Goal: Task Accomplishment & Management: Use online tool/utility

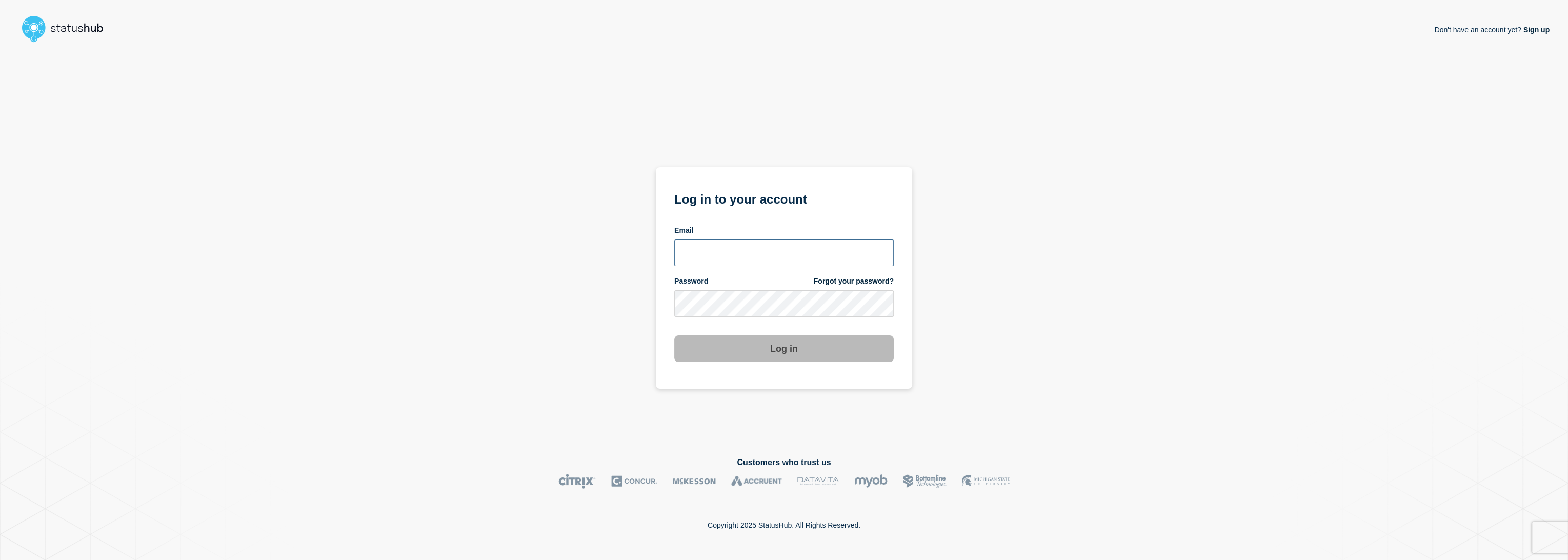
type input "[PERSON_NAME][EMAIL_ADDRESS][PERSON_NAME][DOMAIN_NAME]"
click at [776, 344] on button "Log in" at bounding box center [784, 349] width 220 height 27
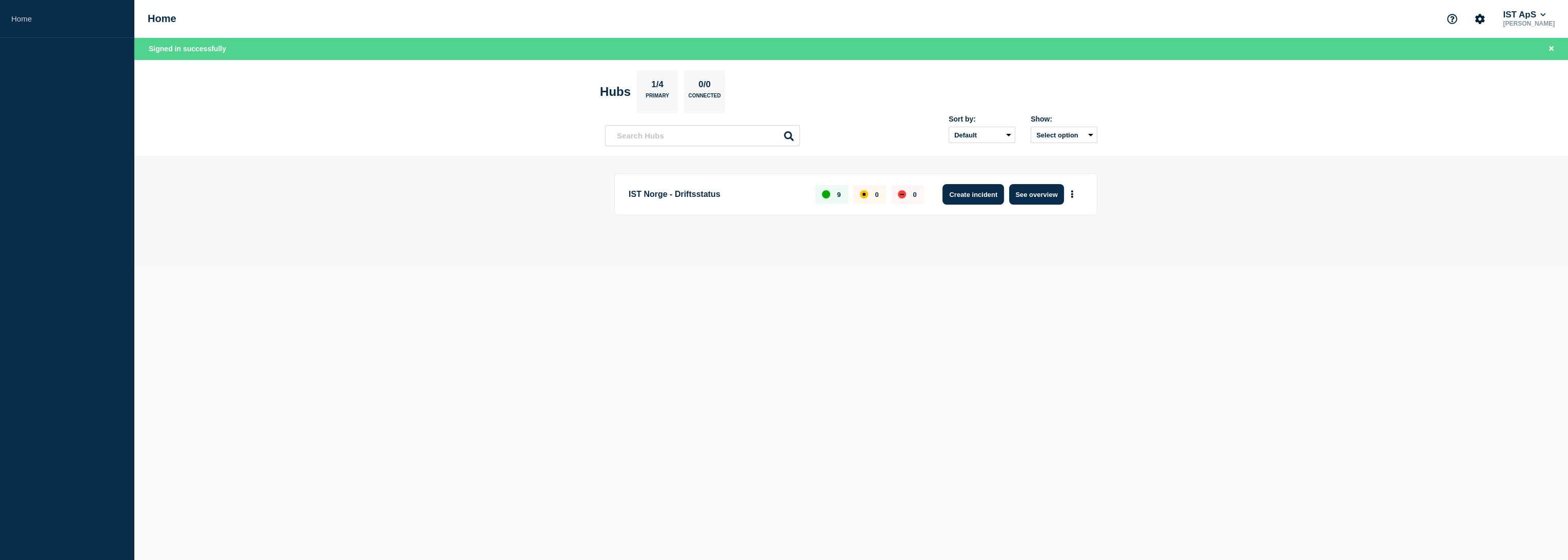
click at [977, 196] on button "Create incident" at bounding box center [974, 194] width 62 height 20
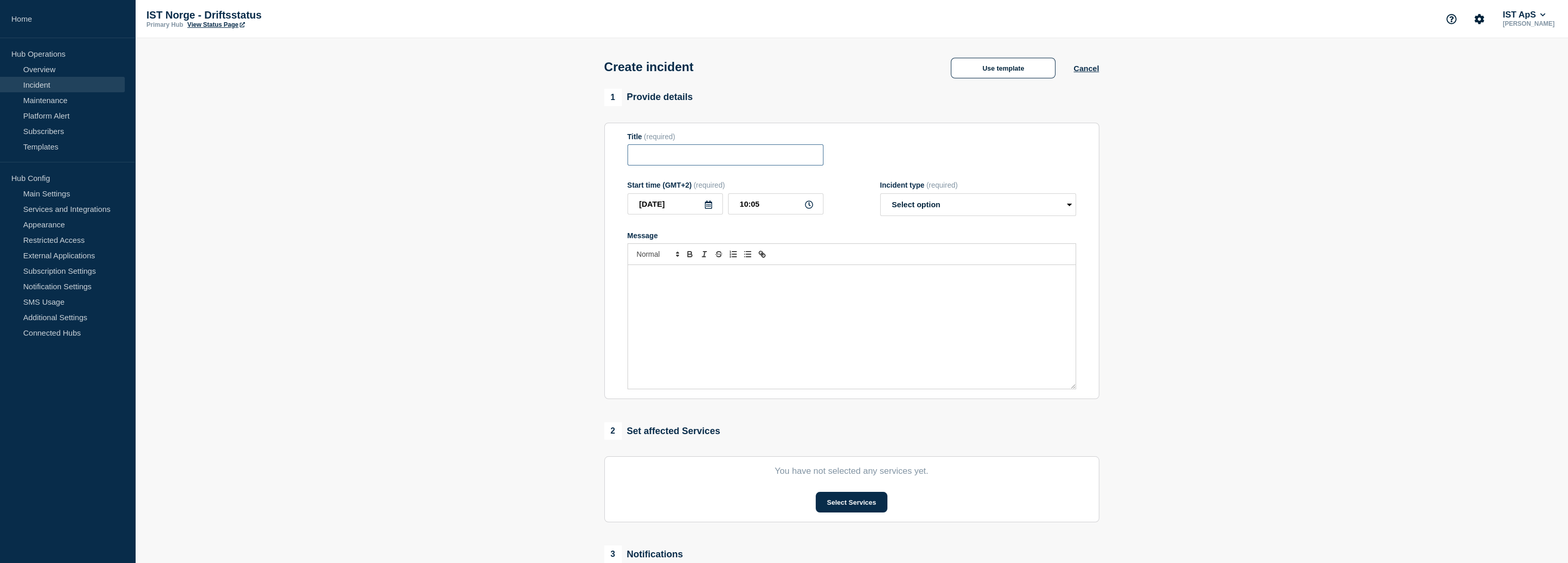
click at [745, 152] on input "Title" at bounding box center [725, 155] width 196 height 21
type input "Problemer knyttet til Saksflyt"
click at [921, 212] on select "Select option Investigating Identified Monitoring" at bounding box center [978, 205] width 196 height 23
select select "investigating"
click at [880, 196] on select "Select option Investigating Identified Monitoring" at bounding box center [978, 205] width 196 height 23
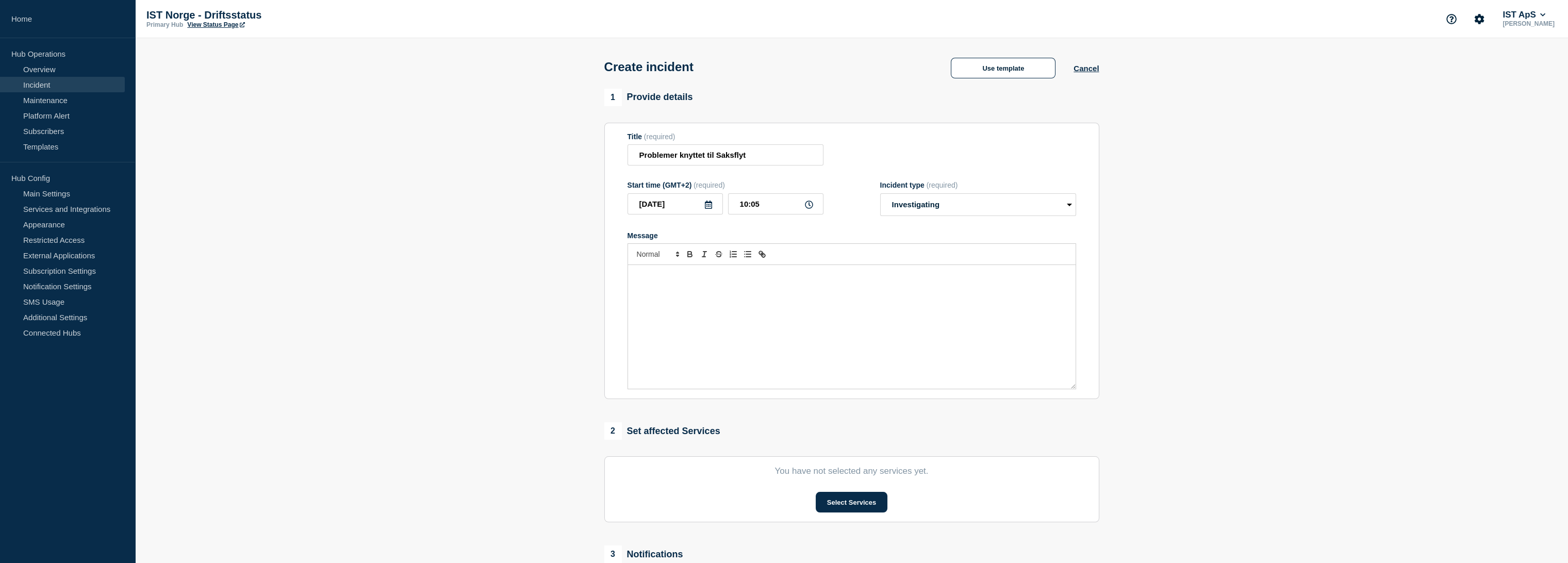
click at [718, 274] on p "Message" at bounding box center [852, 275] width 432 height 9
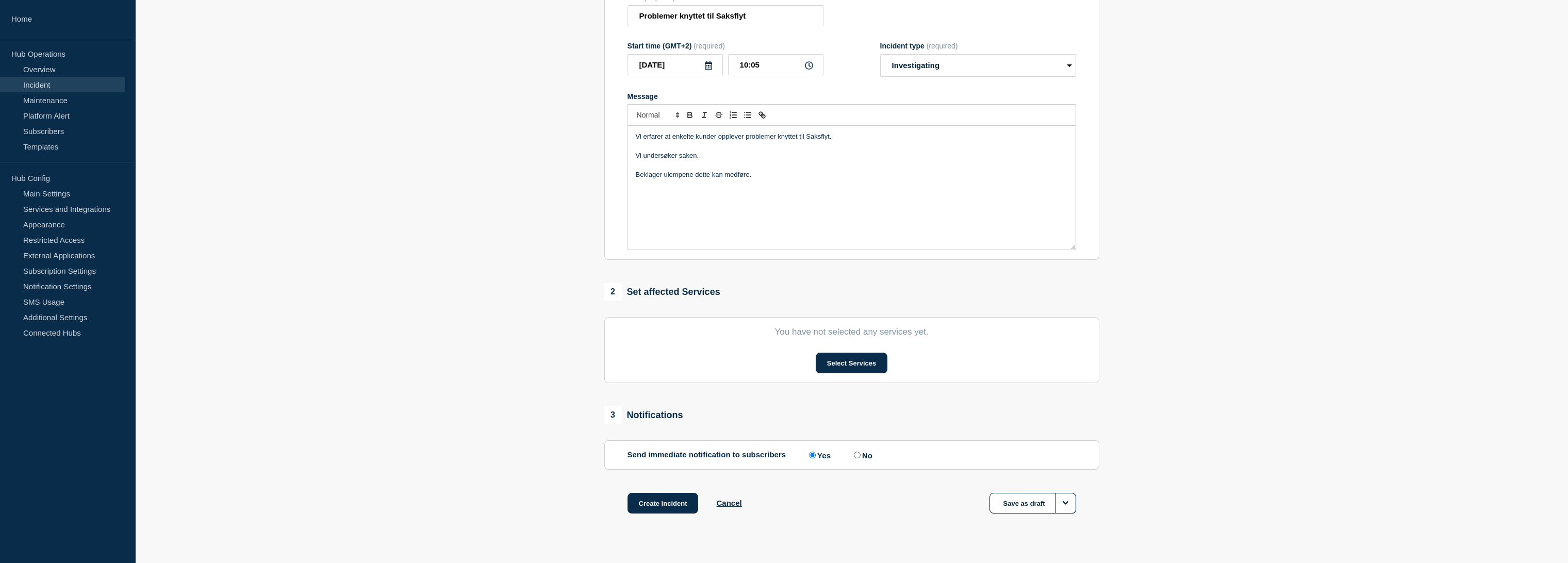
scroll to position [159, 0]
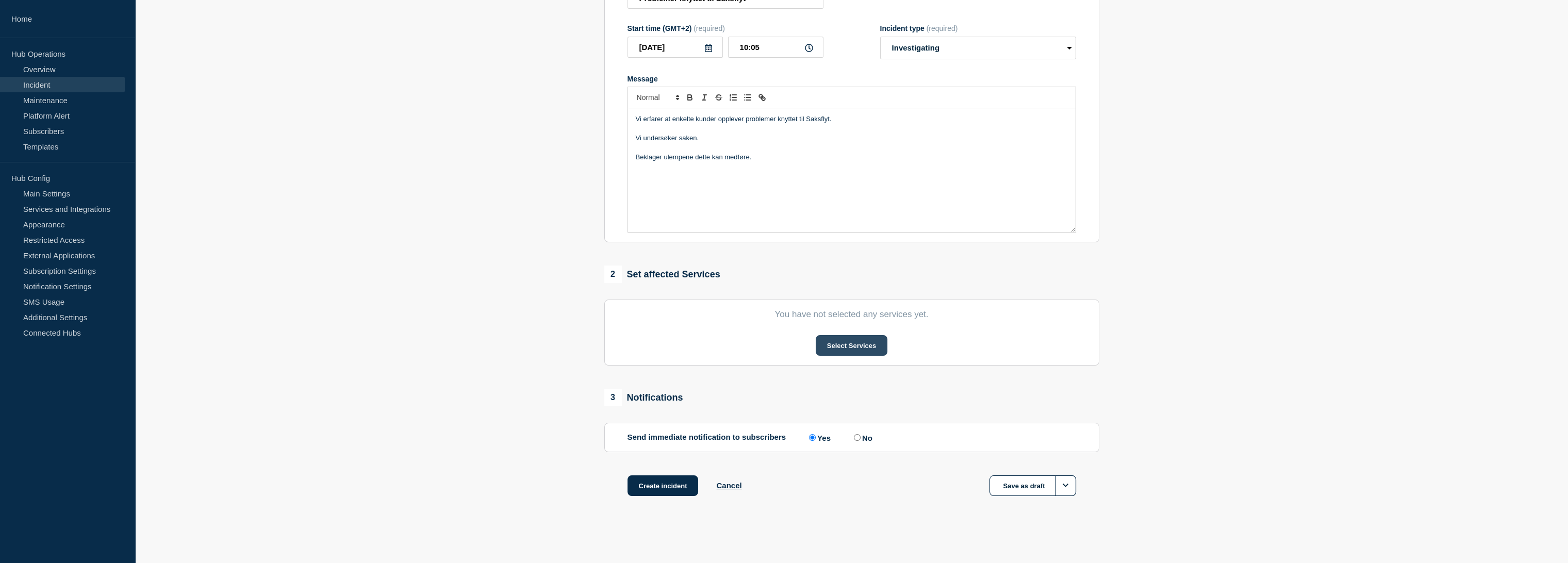
click at [856, 343] on button "Select Services" at bounding box center [852, 345] width 72 height 20
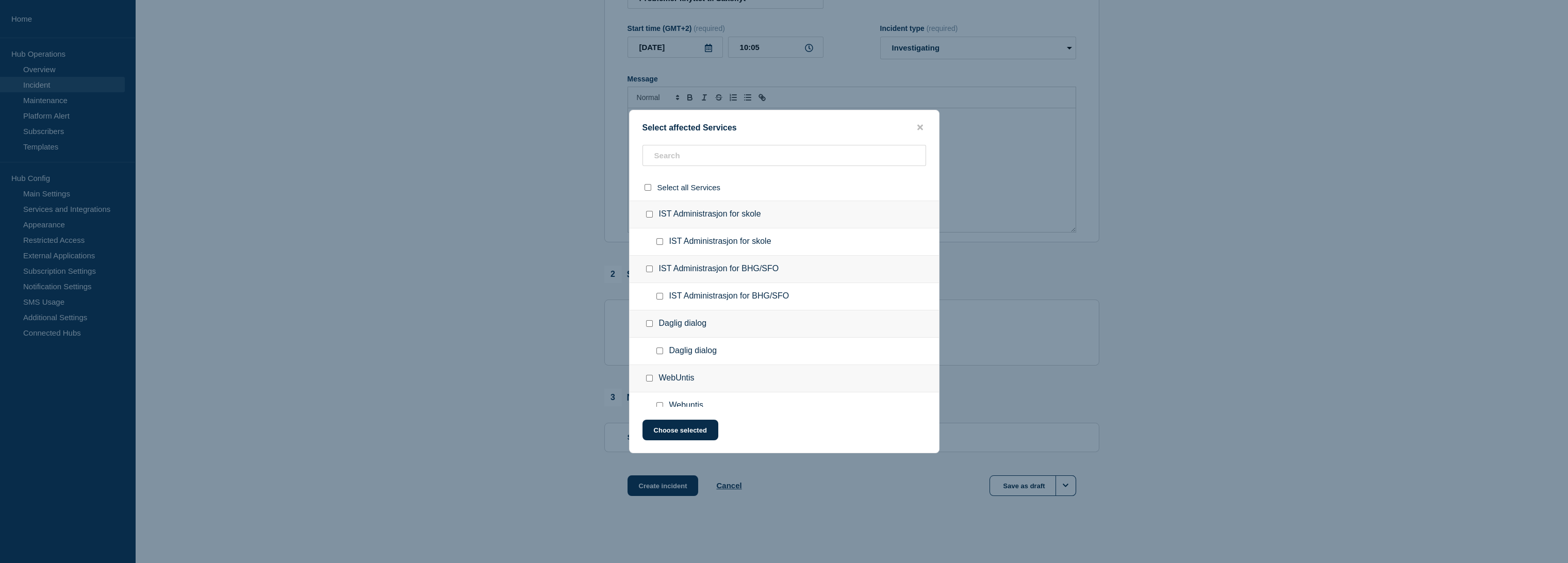
click at [648, 212] on input "IST Administrasjon for skole checkbox" at bounding box center [649, 214] width 6 height 6
checkbox input "true"
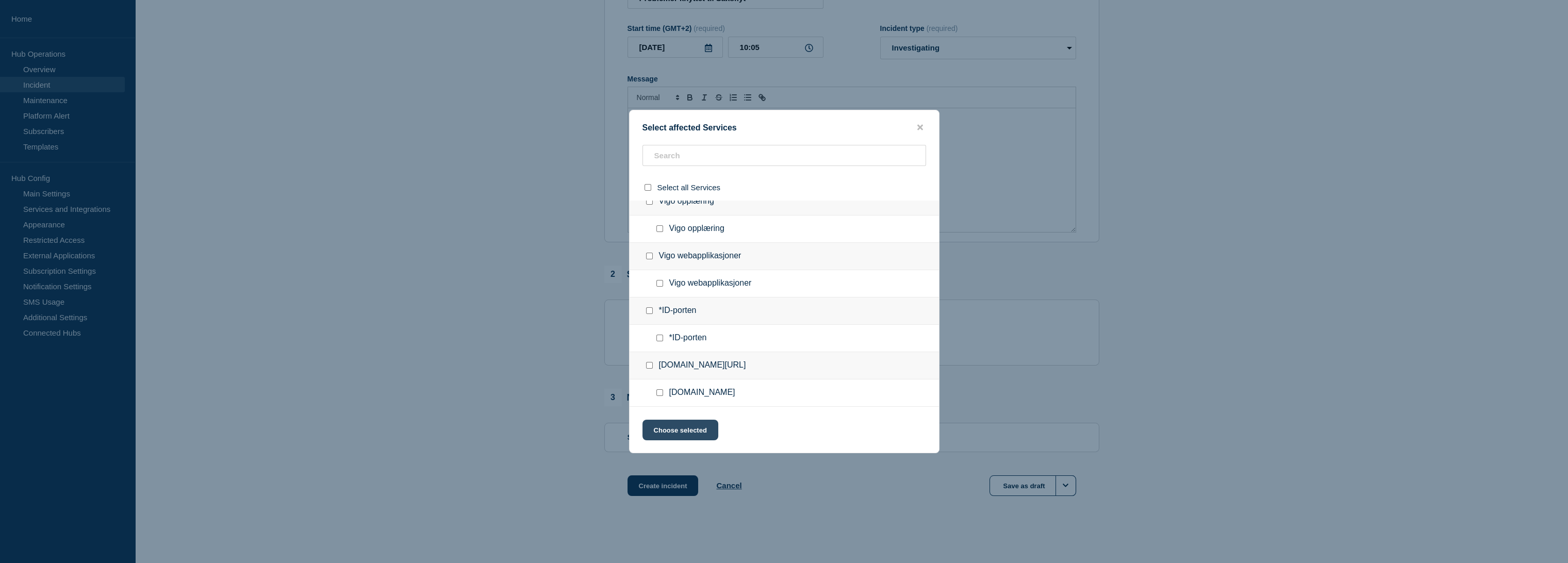
click at [687, 425] on button "Choose selected" at bounding box center [680, 430] width 76 height 20
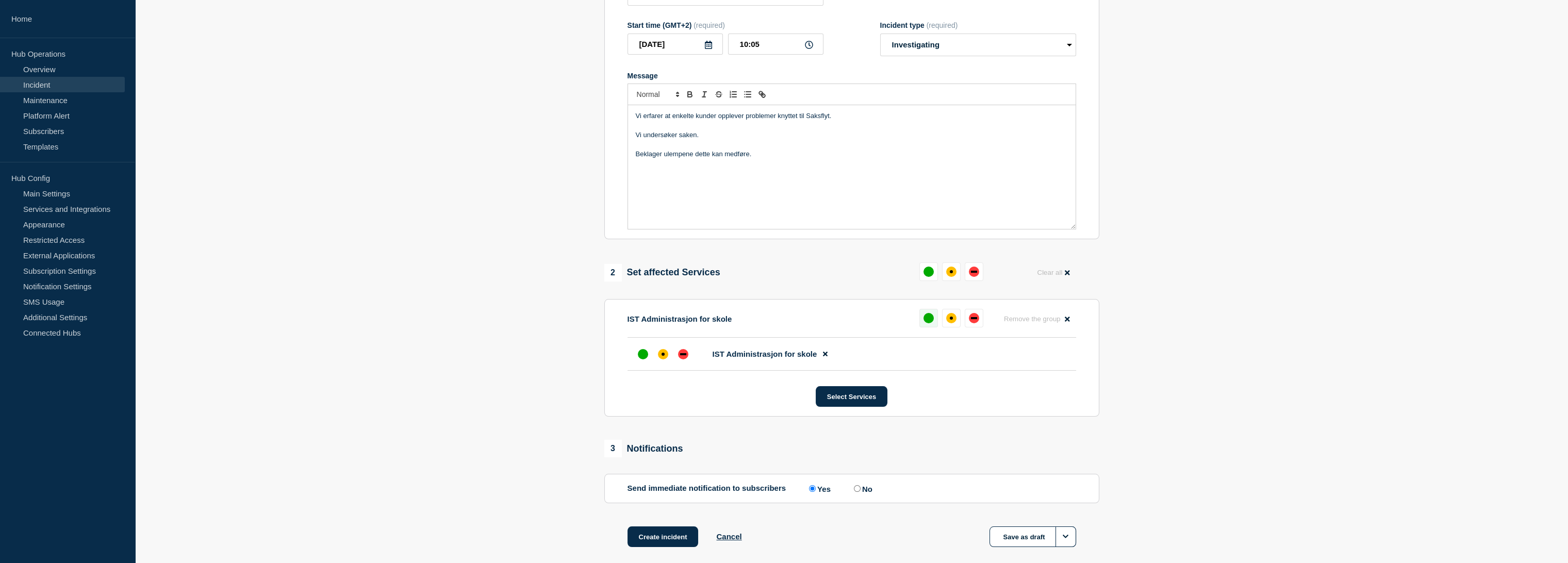
click at [928, 317] on div "up" at bounding box center [928, 317] width 11 height 11
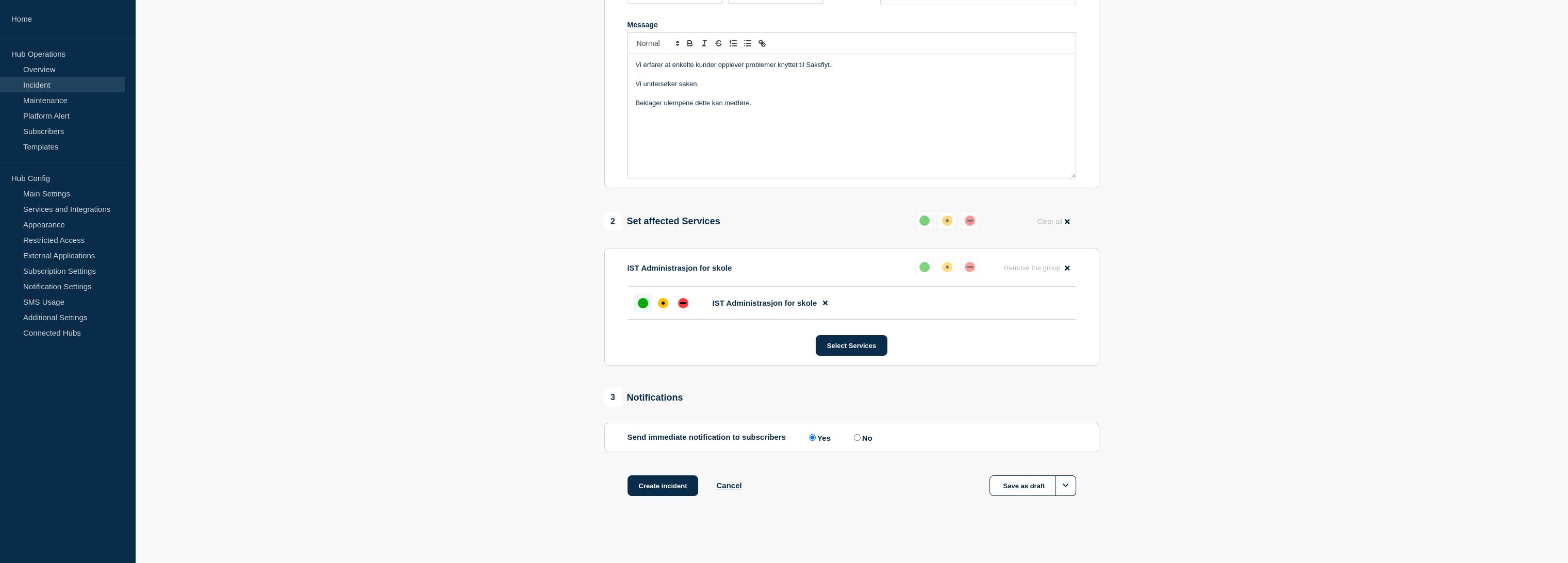
click at [860, 437] on input "No" at bounding box center [857, 437] width 6 height 6
radio input "true"
radio input "false"
click at [675, 489] on button "Create incident" at bounding box center [663, 485] width 71 height 20
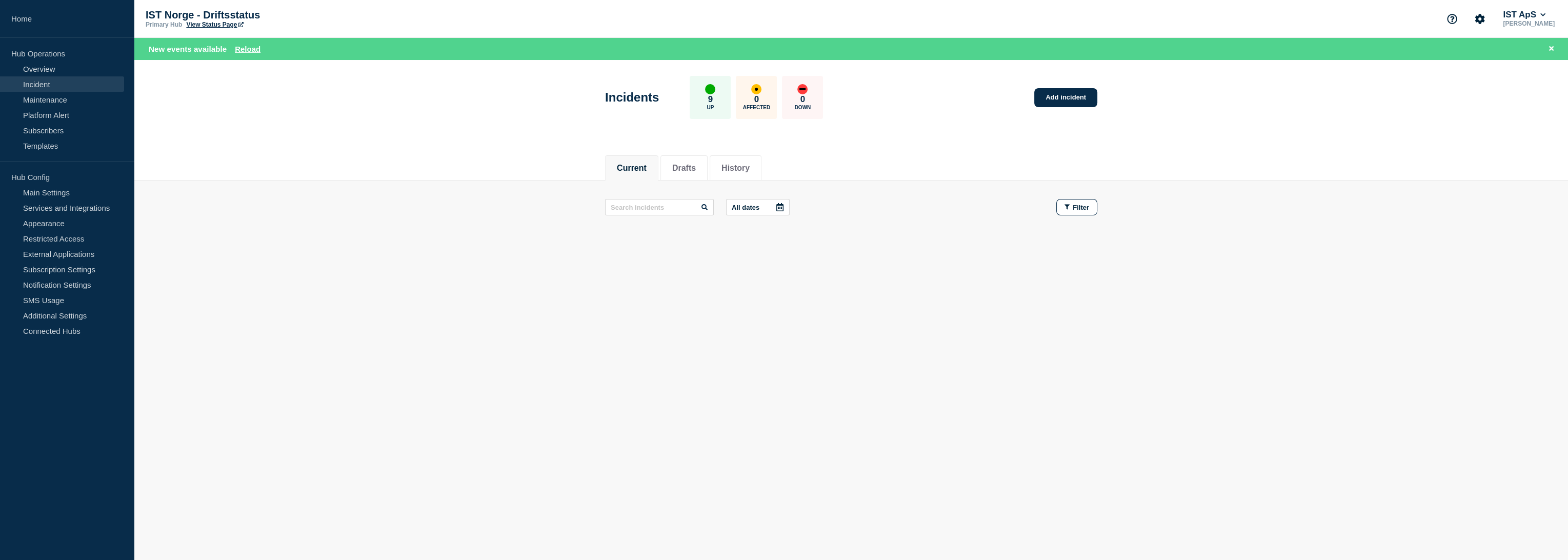
click at [249, 206] on main "All dates Filter" at bounding box center [851, 207] width 1434 height 53
